Goal: Browse casually

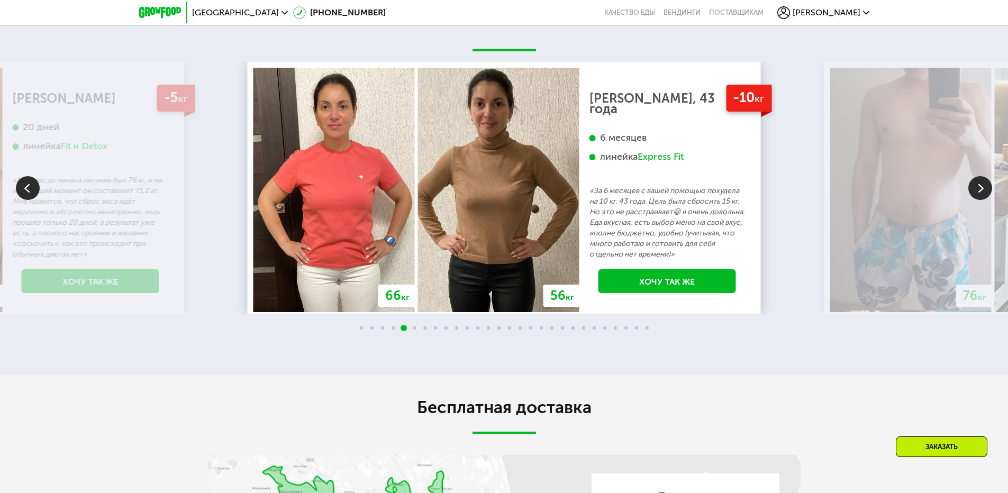
click at [975, 193] on img at bounding box center [980, 188] width 24 height 24
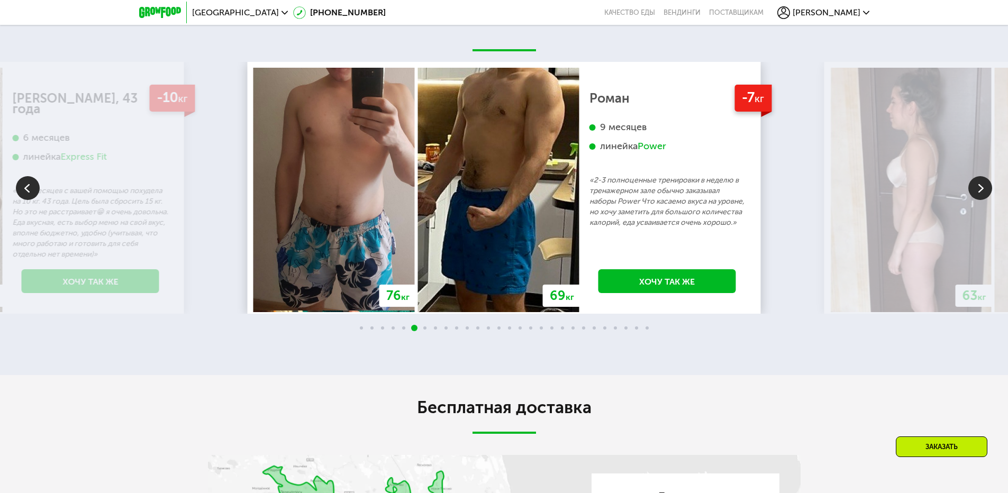
click at [974, 194] on img at bounding box center [980, 188] width 24 height 24
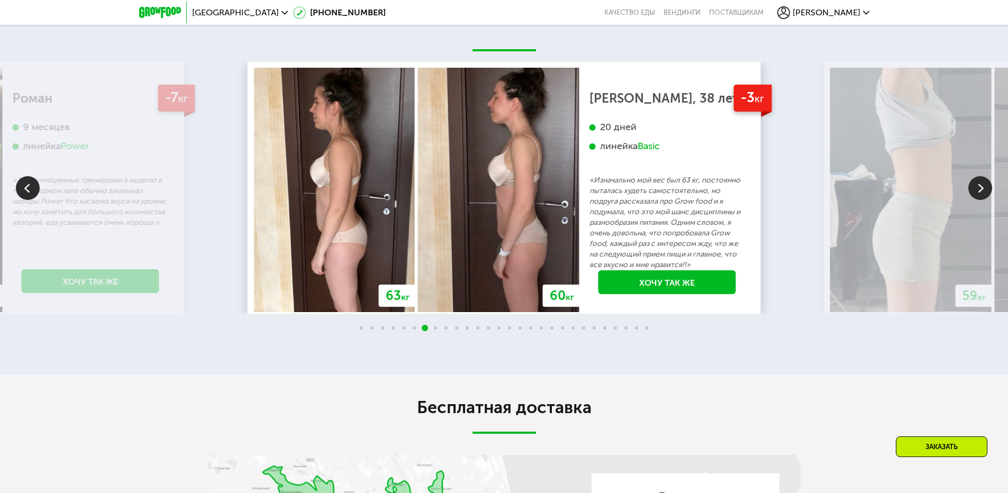
click at [987, 194] on img at bounding box center [980, 188] width 24 height 24
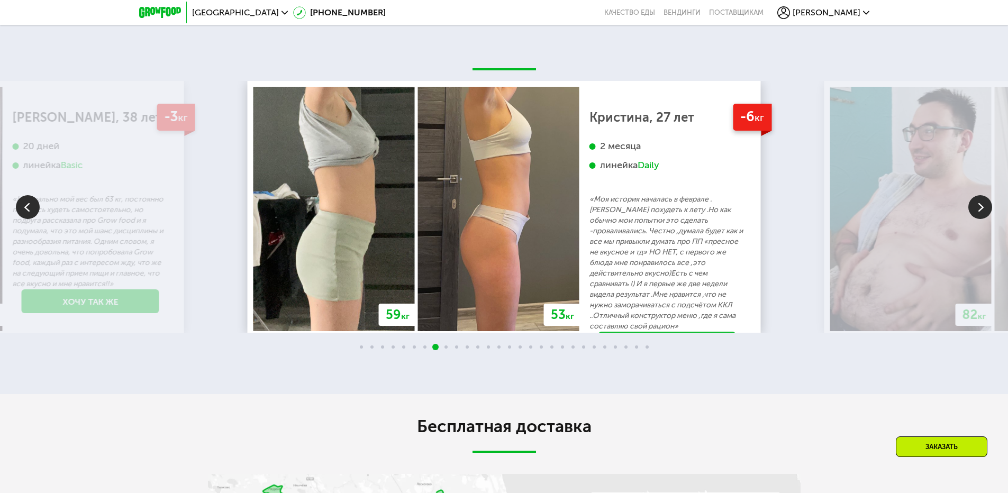
scroll to position [2328, 0]
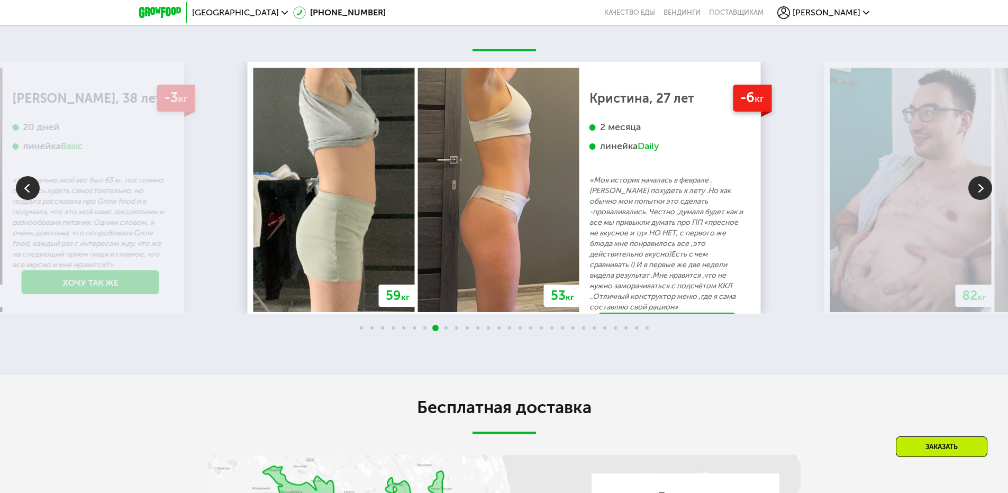
click at [980, 193] on img at bounding box center [980, 188] width 24 height 24
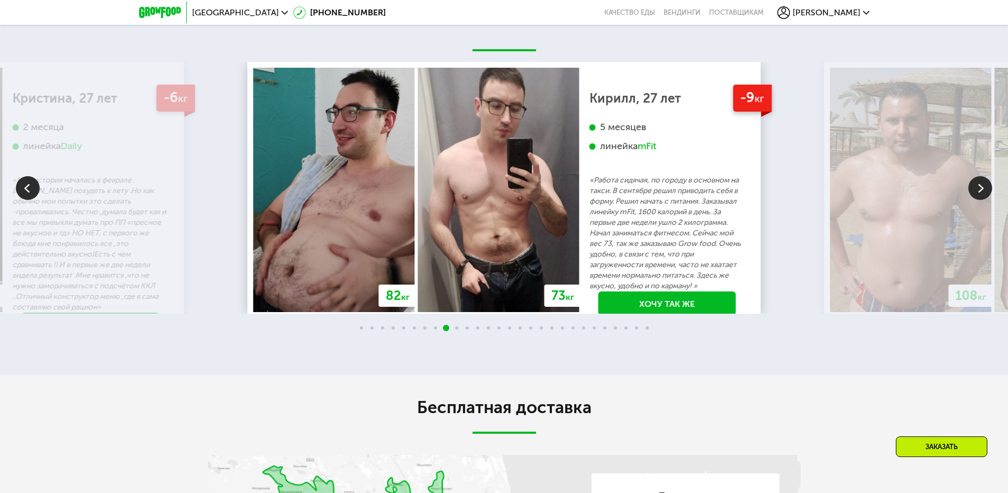
click at [980, 192] on img at bounding box center [980, 188] width 24 height 24
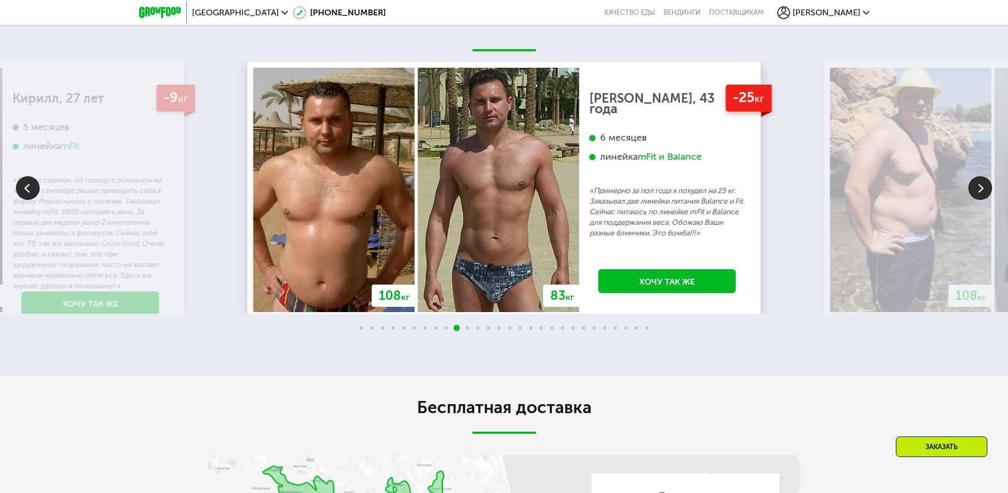
click at [980, 192] on img at bounding box center [980, 188] width 24 height 24
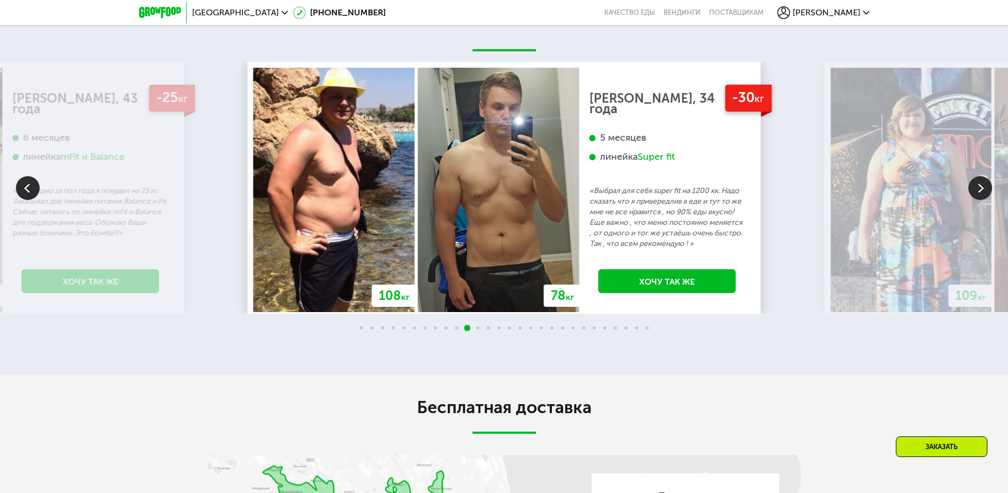
click at [980, 192] on img at bounding box center [980, 188] width 24 height 24
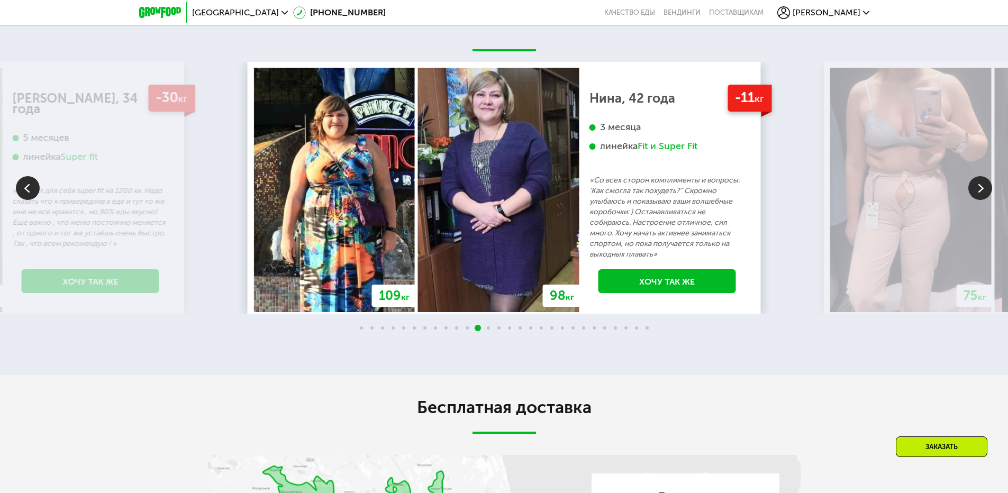
click at [980, 192] on img at bounding box center [980, 188] width 24 height 24
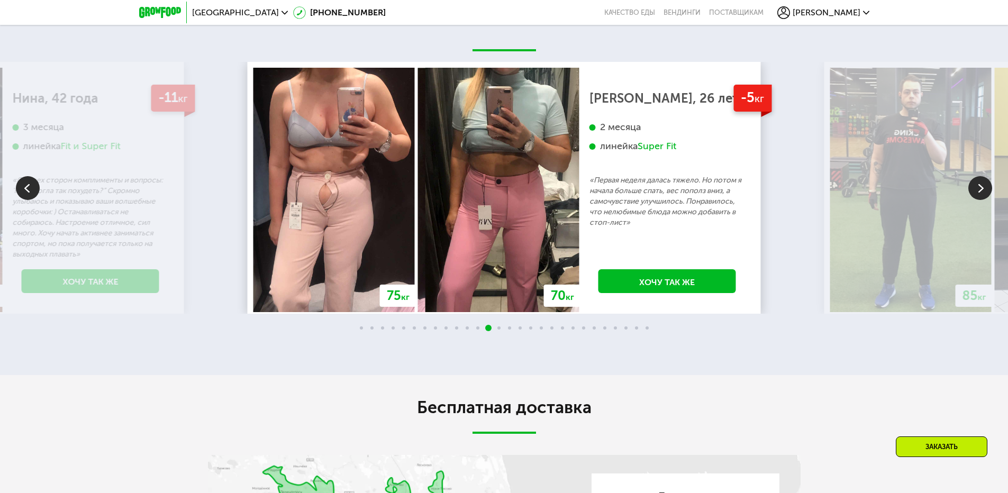
click at [980, 192] on img at bounding box center [980, 188] width 24 height 24
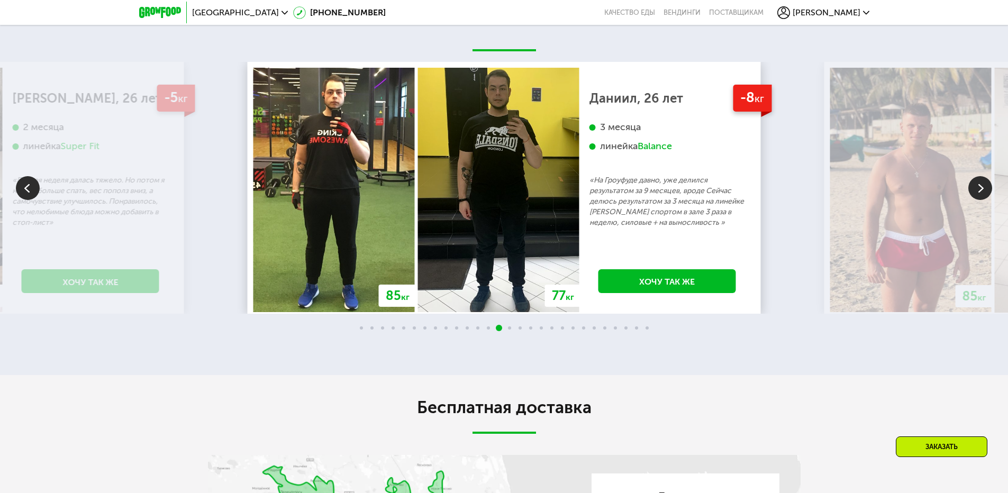
click at [980, 192] on img at bounding box center [980, 188] width 24 height 24
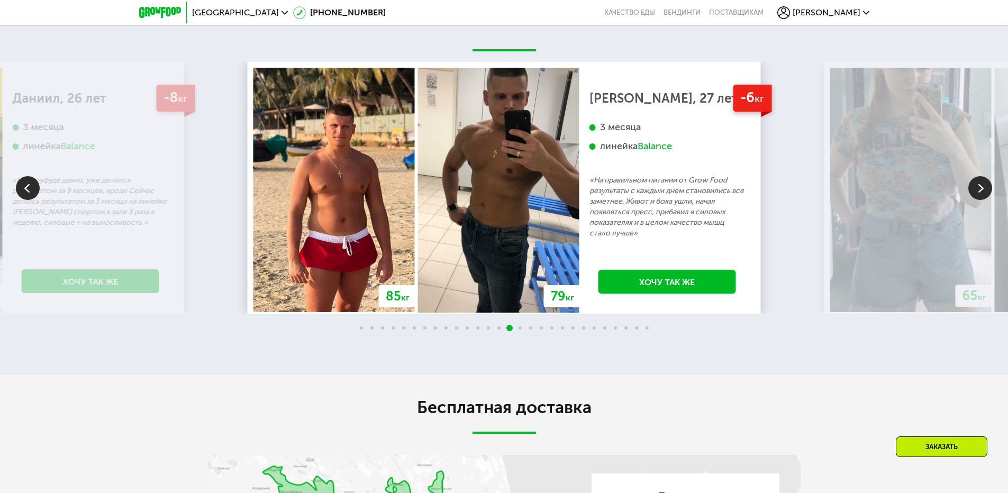
click at [980, 192] on img at bounding box center [980, 188] width 24 height 24
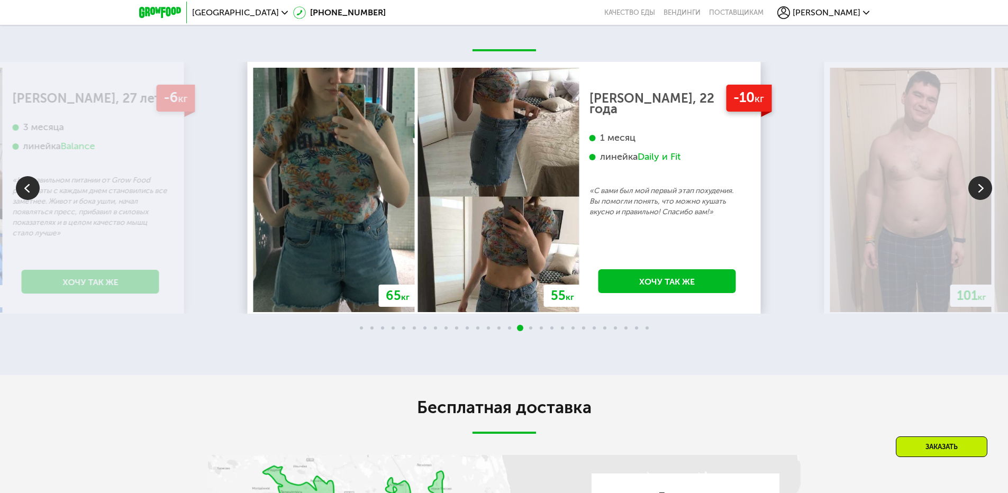
click at [980, 192] on img at bounding box center [980, 188] width 24 height 24
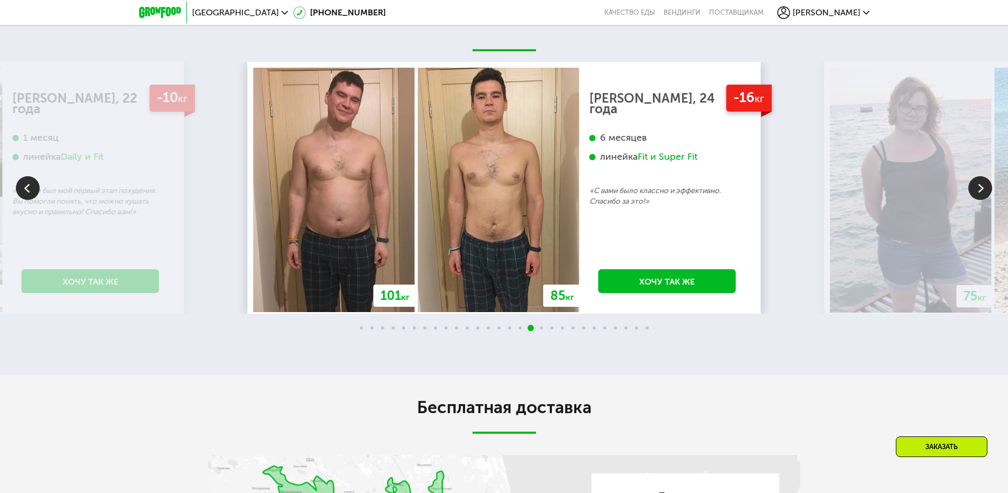
click at [980, 192] on img at bounding box center [980, 188] width 24 height 24
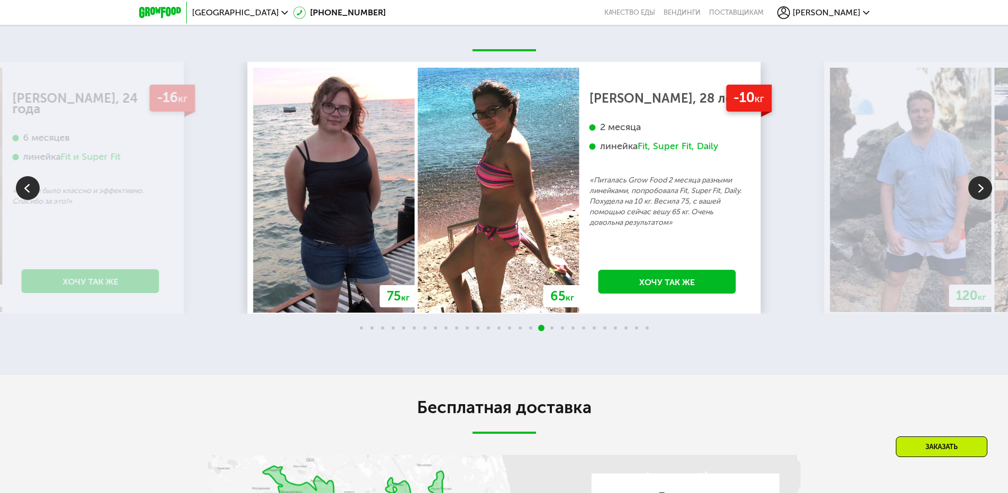
click at [980, 192] on img at bounding box center [980, 188] width 24 height 24
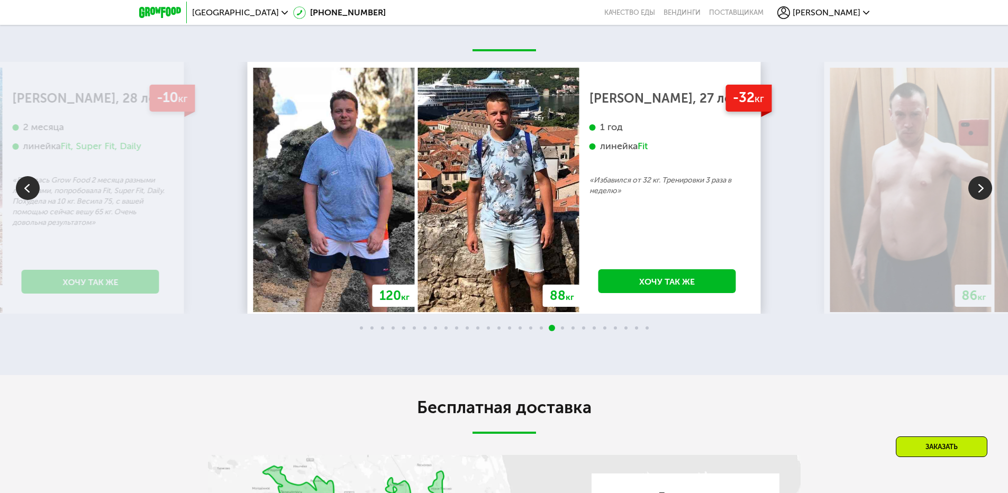
click at [980, 192] on img at bounding box center [980, 188] width 24 height 24
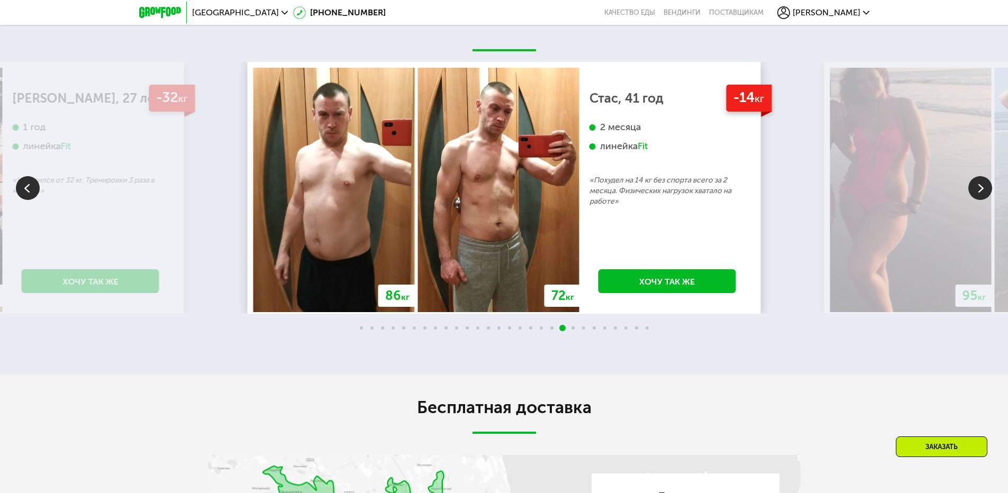
click at [980, 192] on img at bounding box center [980, 188] width 24 height 24
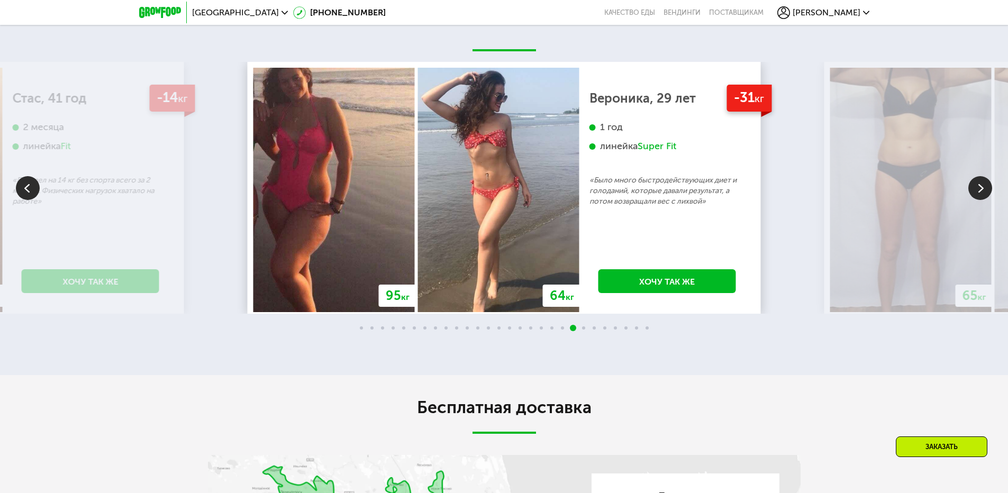
click at [980, 192] on img at bounding box center [980, 188] width 24 height 24
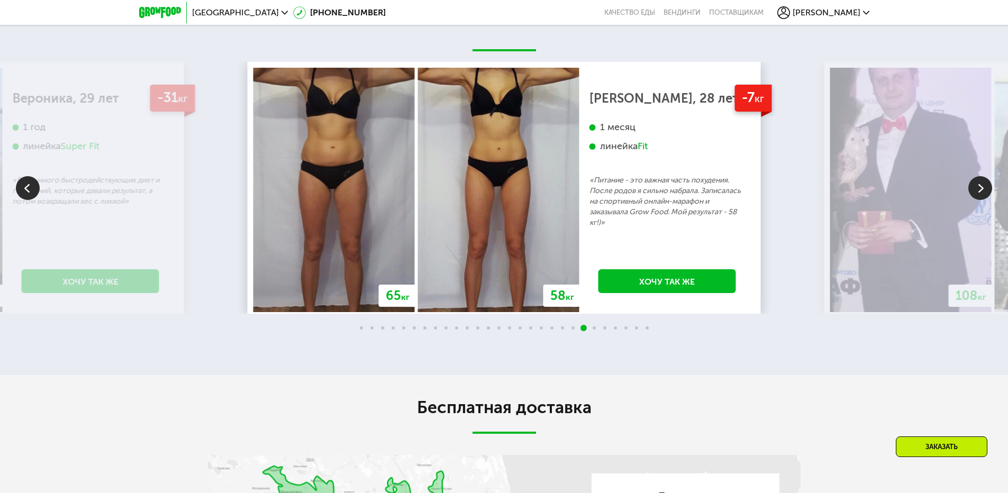
click at [984, 199] on img at bounding box center [980, 188] width 24 height 24
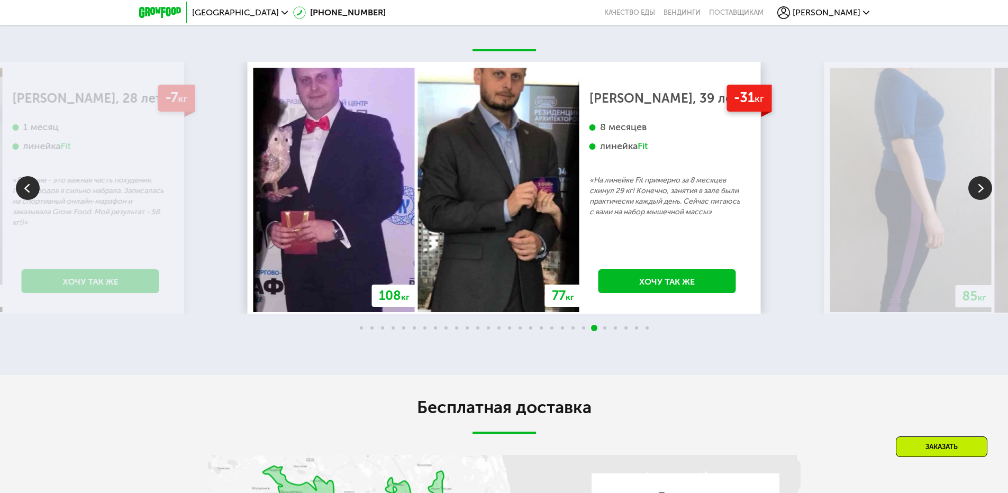
click at [984, 199] on img at bounding box center [980, 188] width 24 height 24
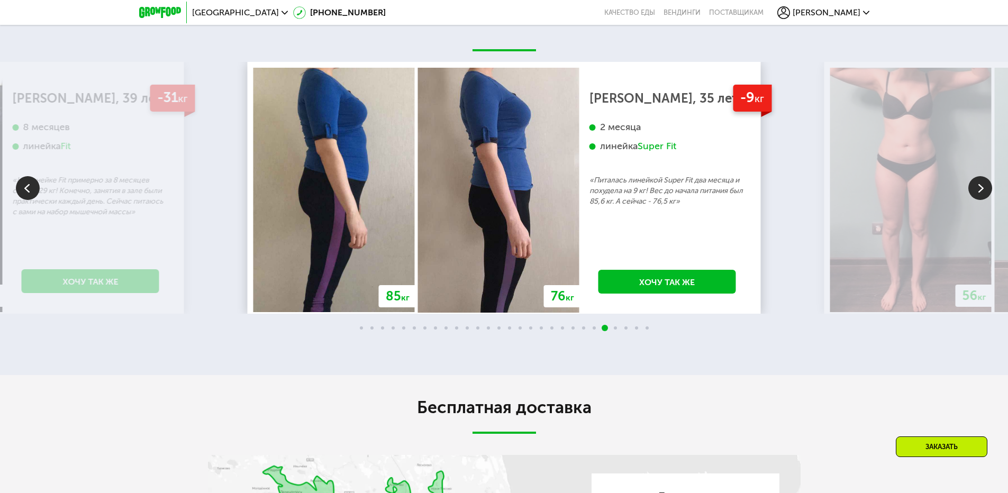
click at [984, 199] on img at bounding box center [980, 188] width 24 height 24
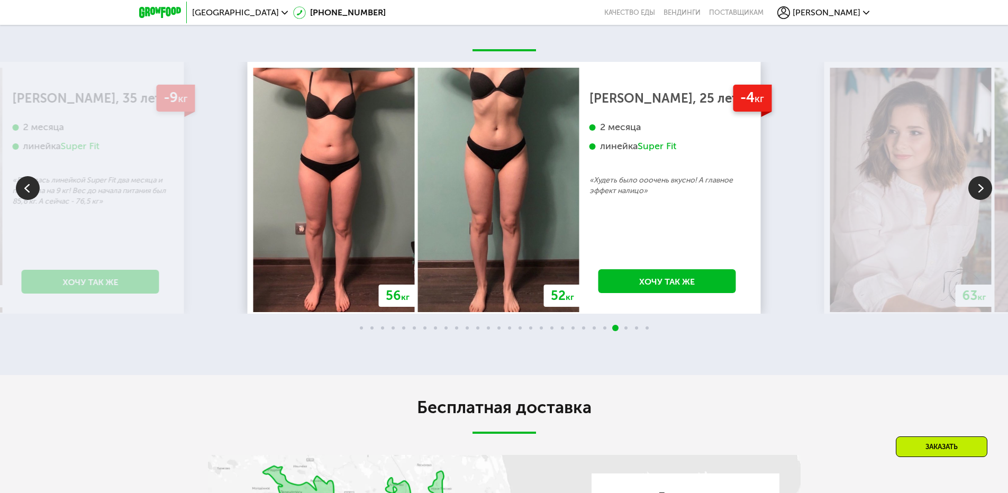
click at [984, 199] on img at bounding box center [980, 188] width 24 height 24
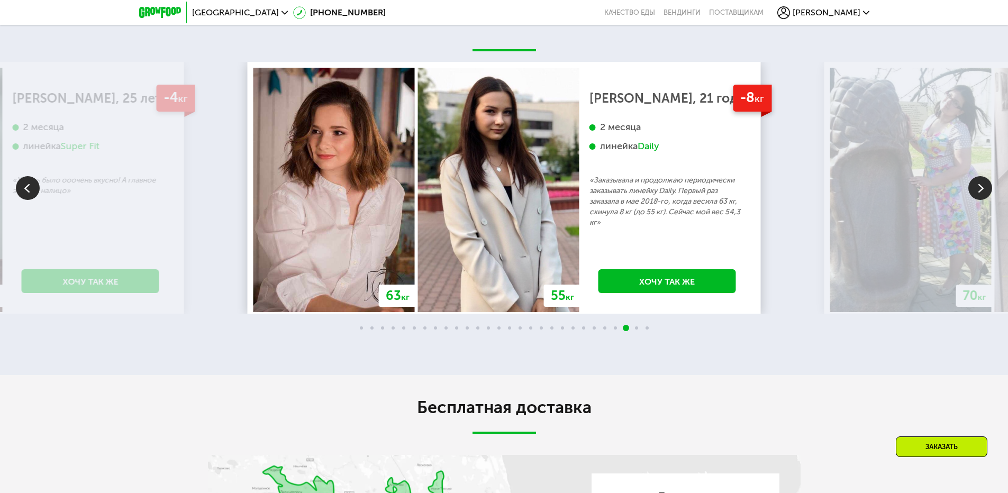
click at [983, 199] on img at bounding box center [980, 188] width 24 height 24
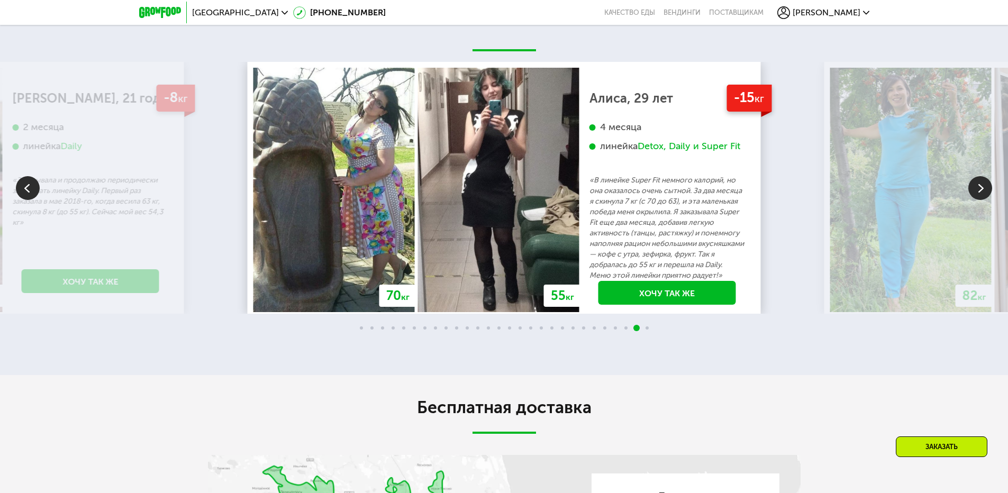
click at [983, 199] on img at bounding box center [980, 188] width 24 height 24
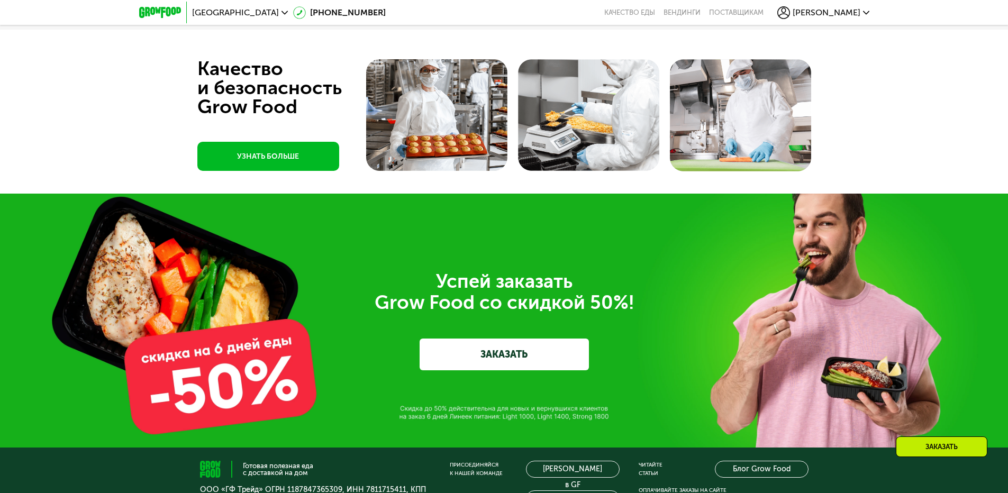
scroll to position [3597, 0]
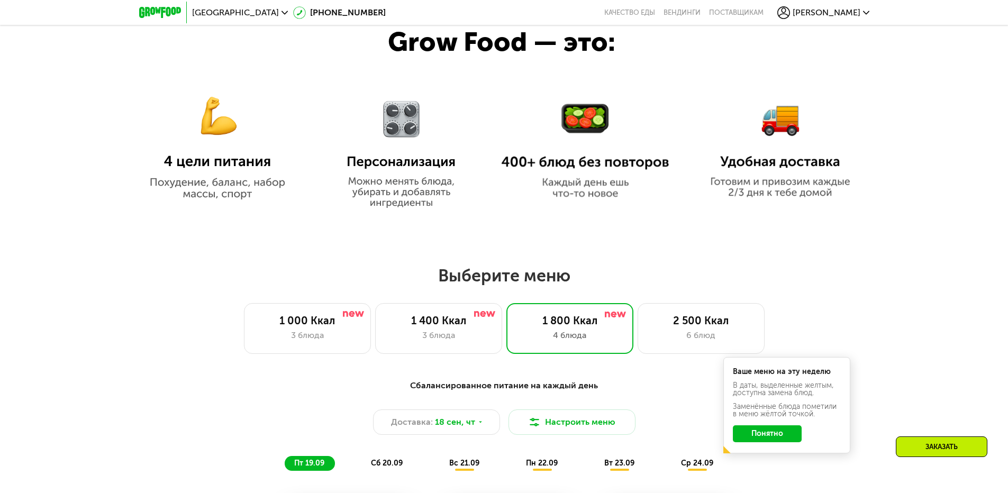
scroll to position [529, 0]
